Goal: Transaction & Acquisition: Purchase product/service

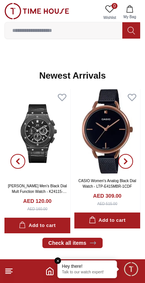
scroll to position [460, 0]
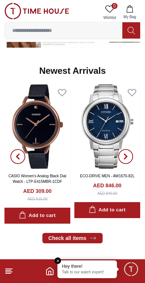
click at [100, 237] on link "Check all items" at bounding box center [72, 238] width 60 height 10
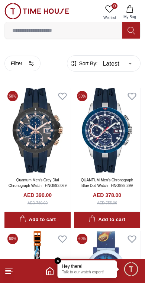
click at [34, 63] on icon "button" at bounding box center [31, 64] width 6 height 6
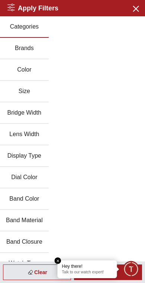
click at [138, 7] on icon "button" at bounding box center [135, 8] width 9 height 9
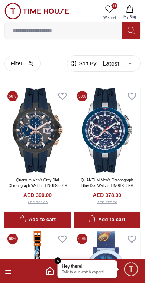
click at [95, 62] on span "Sort By:" at bounding box center [88, 63] width 20 height 7
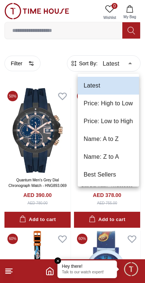
click at [125, 125] on li "Price: Low to High" at bounding box center [108, 122] width 61 height 18
type input "*"
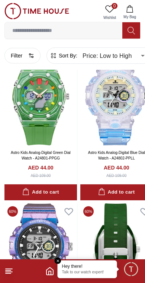
scroll to position [2300, 0]
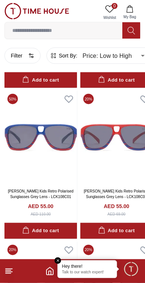
scroll to position [4223, 0]
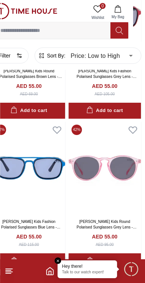
scroll to position [4650, 12]
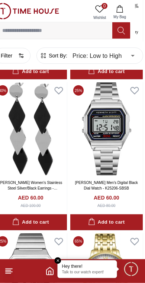
scroll to position [6344, 10]
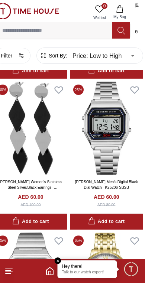
click at [25, 53] on button "Filter" at bounding box center [12, 56] width 36 height 16
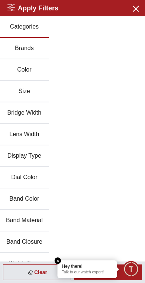
scroll to position [0, 0]
click at [58, 260] on em "Close tooltip" at bounding box center [58, 261] width 7 height 7
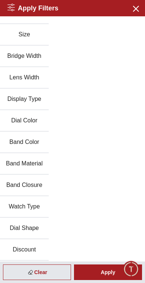
scroll to position [57, 0]
click at [32, 250] on button "Discount" at bounding box center [24, 250] width 49 height 22
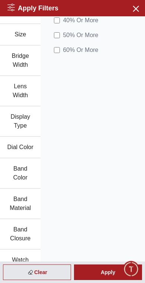
click at [98, 35] on span "50 % Or More" at bounding box center [80, 35] width 35 height 9
click at [113, 277] on div "Apply" at bounding box center [108, 273] width 68 height 16
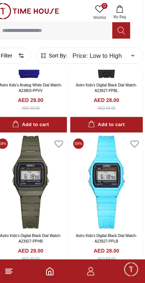
scroll to position [406, 10]
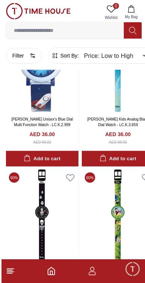
scroll to position [1427, 0]
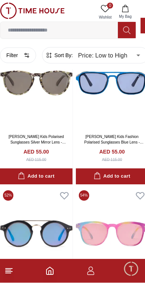
scroll to position [2919, 4]
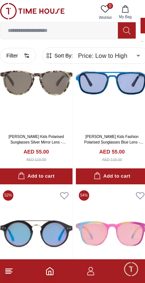
click at [50, 273] on icon "Home" at bounding box center [49, 271] width 9 height 9
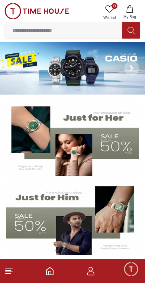
click at [102, 141] on img at bounding box center [72, 139] width 133 height 74
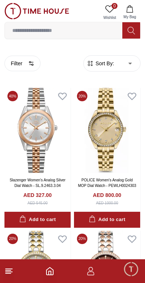
click at [12, 269] on line at bounding box center [9, 269] width 7 height 0
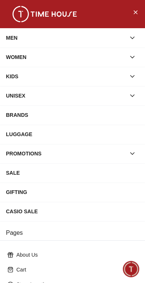
click at [50, 42] on div "MEN" at bounding box center [66, 37] width 120 height 13
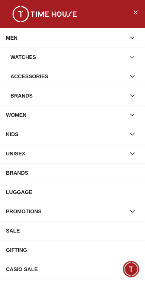
click at [97, 54] on div "Watches" at bounding box center [67, 56] width 115 height 13
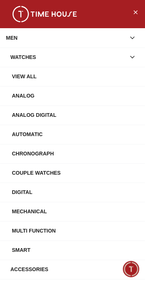
click at [96, 75] on div "View All" at bounding box center [75, 76] width 127 height 13
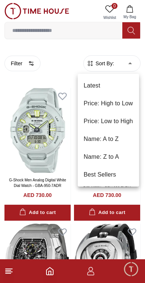
click at [123, 122] on li "Price: Low to High" at bounding box center [108, 122] width 61 height 18
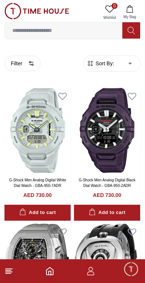
type input "*"
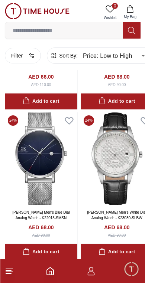
scroll to position [580, 0]
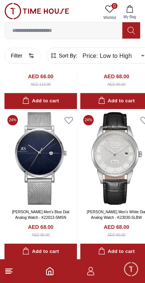
click at [122, 177] on img at bounding box center [116, 158] width 72 height 93
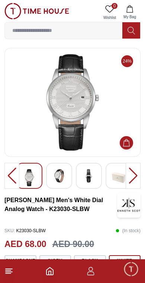
click at [63, 179] on img at bounding box center [58, 175] width 13 height 13
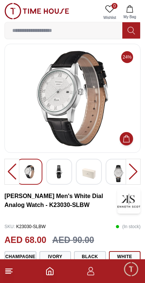
scroll to position [4, 0]
click at [93, 174] on img at bounding box center [88, 173] width 13 height 17
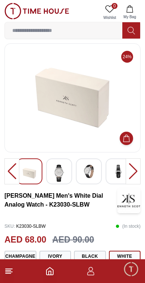
click at [63, 176] on img at bounding box center [58, 173] width 13 height 17
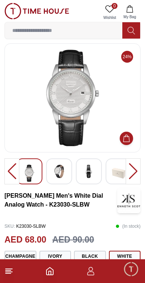
click at [94, 176] on img at bounding box center [88, 171] width 13 height 13
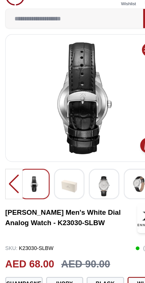
scroll to position [0, 0]
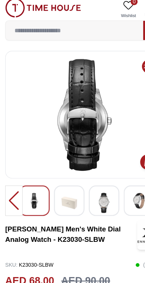
click at [91, 175] on img at bounding box center [88, 177] width 13 height 17
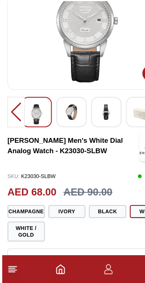
scroll to position [39, 0]
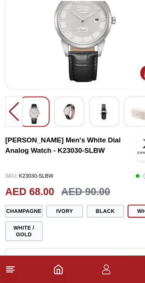
click at [27, 216] on button "Champagne" at bounding box center [20, 221] width 32 height 11
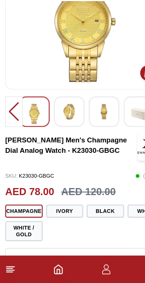
click at [55, 216] on button "Ivory" at bounding box center [55, 221] width 32 height 11
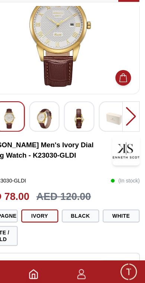
click at [74, 216] on button "Black" at bounding box center [90, 221] width 32 height 11
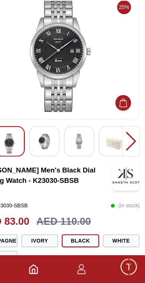
scroll to position [15, 0]
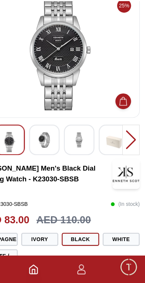
click at [109, 240] on button "White" at bounding box center [125, 245] width 32 height 11
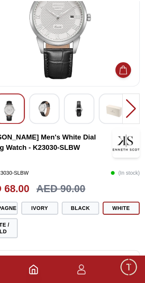
scroll to position [42, 0]
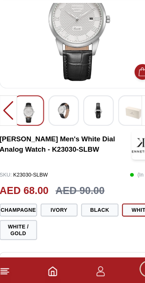
click at [23, 228] on button "White / Gold" at bounding box center [20, 236] width 32 height 17
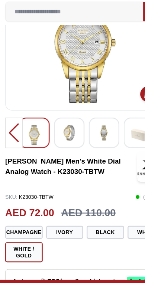
click at [58, 213] on button "Ivory" at bounding box center [55, 218] width 32 height 11
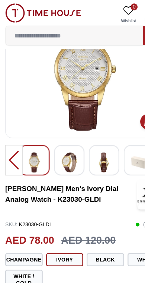
click at [61, 139] on img at bounding box center [58, 138] width 13 height 17
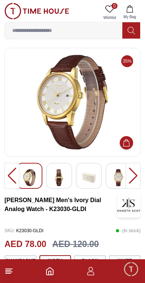
click at [50, 272] on polyline "Home" at bounding box center [50, 273] width 2 height 4
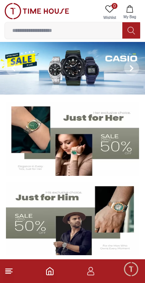
click at [119, 144] on img at bounding box center [72, 139] width 133 height 74
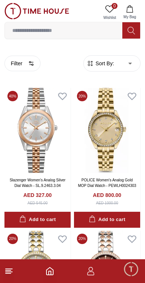
click at [13, 275] on icon at bounding box center [8, 271] width 9 height 9
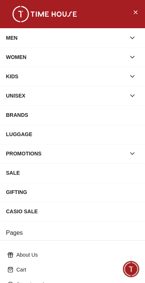
click at [125, 38] on div "MEN" at bounding box center [66, 37] width 120 height 13
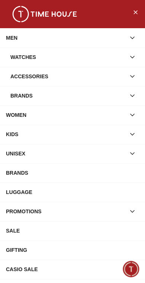
click at [101, 56] on div "Watches" at bounding box center [67, 56] width 115 height 13
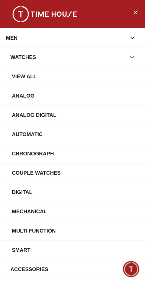
click at [123, 71] on div "View All" at bounding box center [75, 76] width 127 height 13
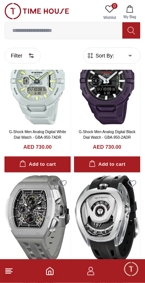
scroll to position [34, 0]
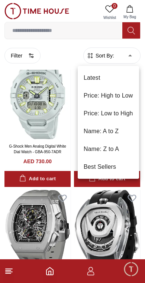
click at [130, 114] on li "Price: Low to High" at bounding box center [108, 114] width 61 height 18
type input "*"
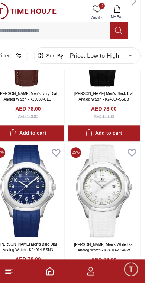
scroll to position [1608, 13]
